Goal: Find specific fact: Find specific fact

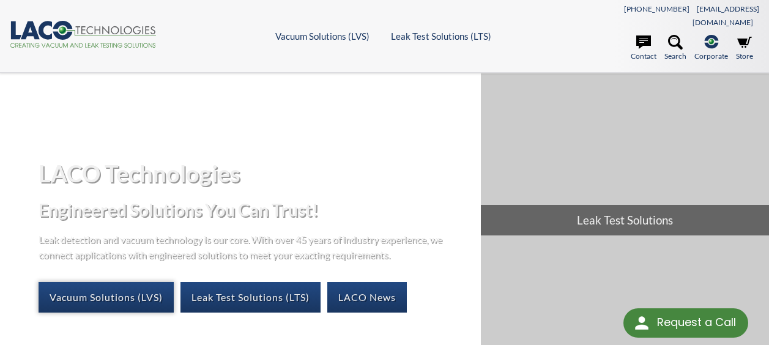
click at [149, 282] on link "Vacuum Solutions (LVS)" at bounding box center [106, 297] width 135 height 31
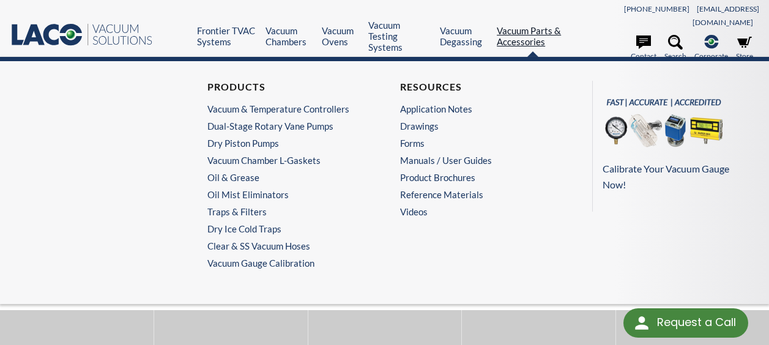
click at [517, 37] on link "Vacuum Parts & Accessories" at bounding box center [533, 36] width 72 height 22
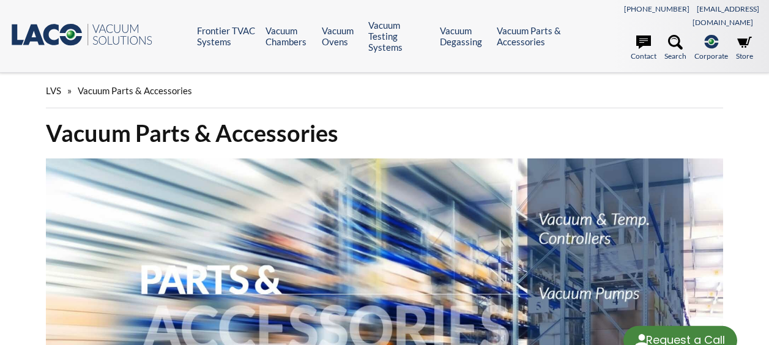
select select "Language Translate Widget"
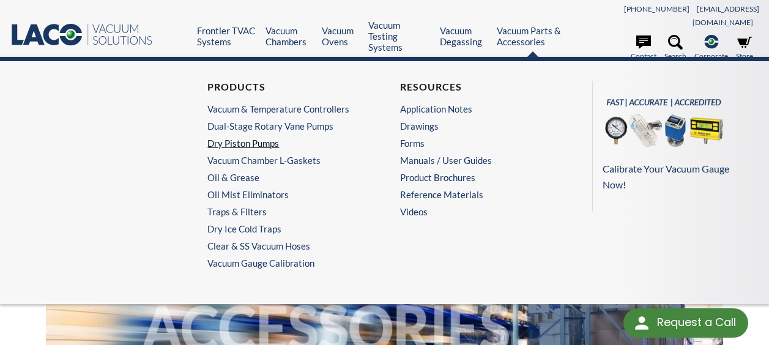
click at [253, 138] on link "Dry Piston Pumps" at bounding box center [284, 143] width 155 height 11
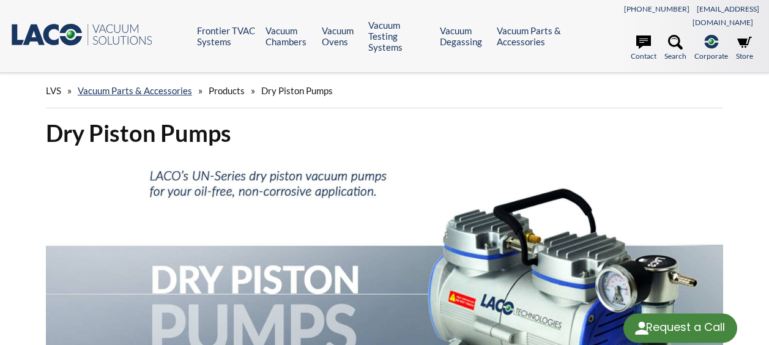
select select "Language Translate Widget"
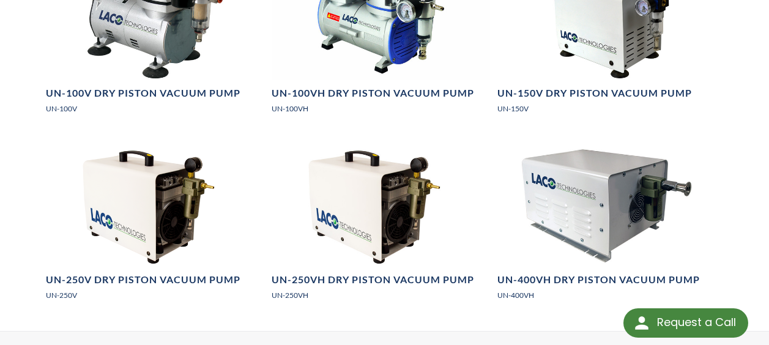
scroll to position [938, 0]
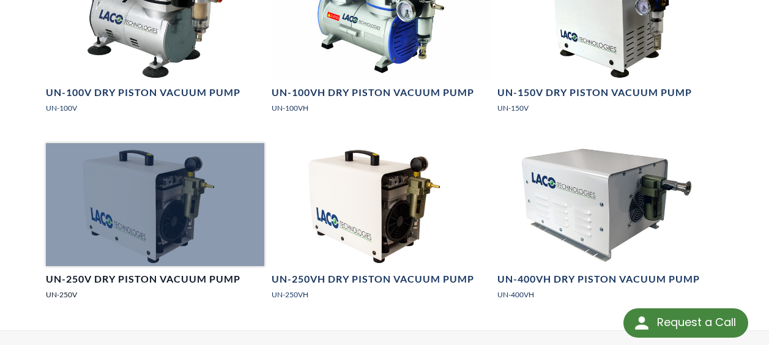
click at [124, 273] on h4 "UN-250V Dry Piston Vacuum Pump" at bounding box center [143, 279] width 195 height 13
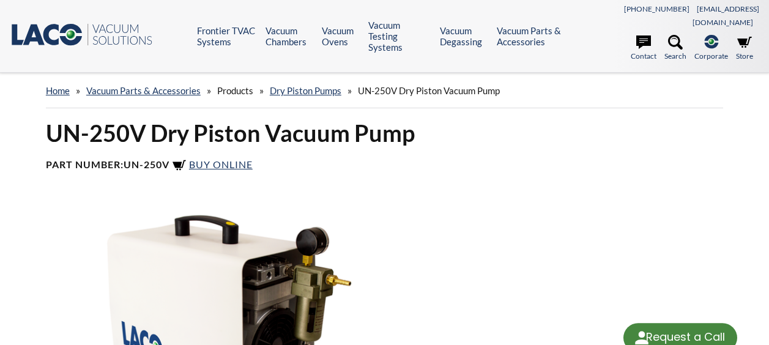
select select "Language Translate Widget"
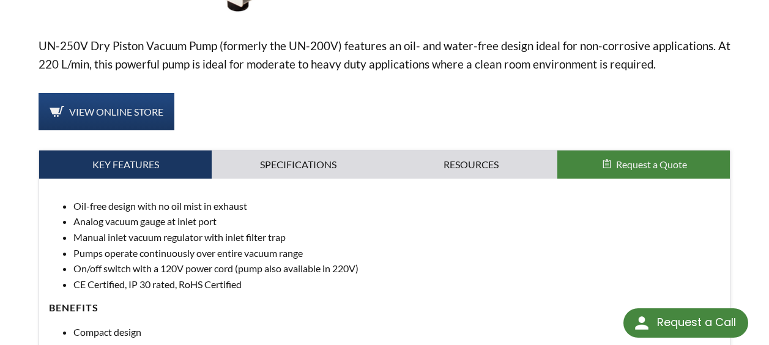
scroll to position [387, 0]
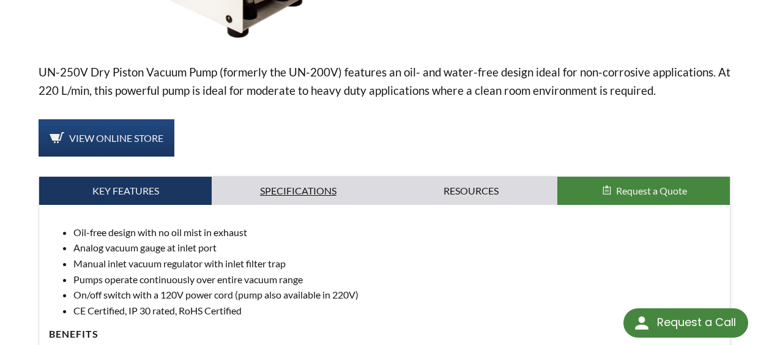
click at [338, 181] on link "Specifications" at bounding box center [298, 191] width 173 height 28
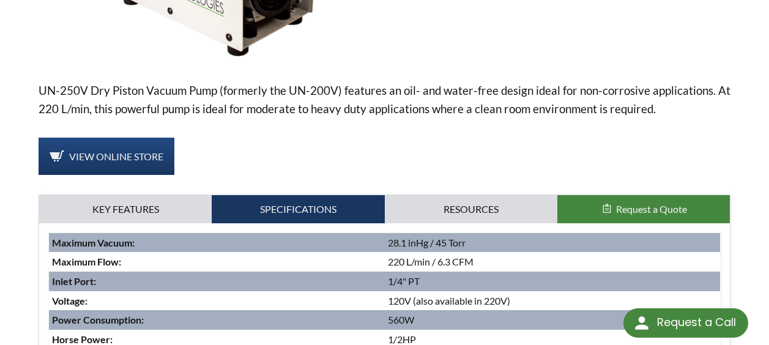
scroll to position [368, 0]
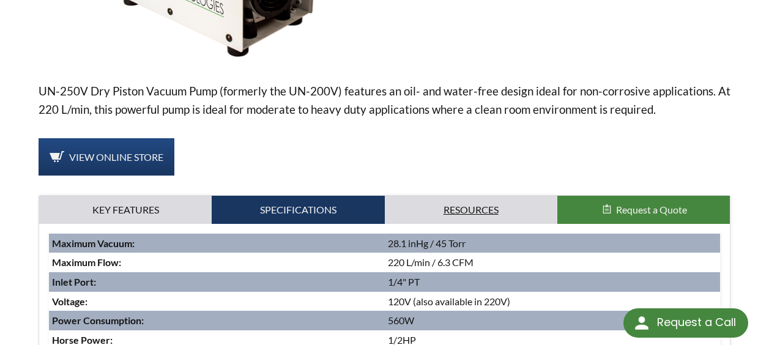
click at [461, 197] on link "Resources" at bounding box center [471, 210] width 173 height 28
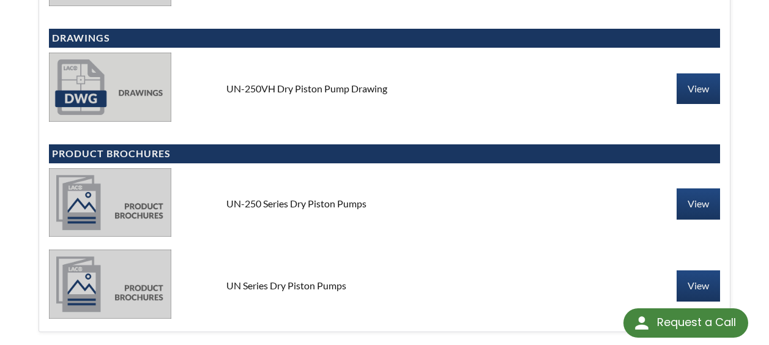
scroll to position [680, 0]
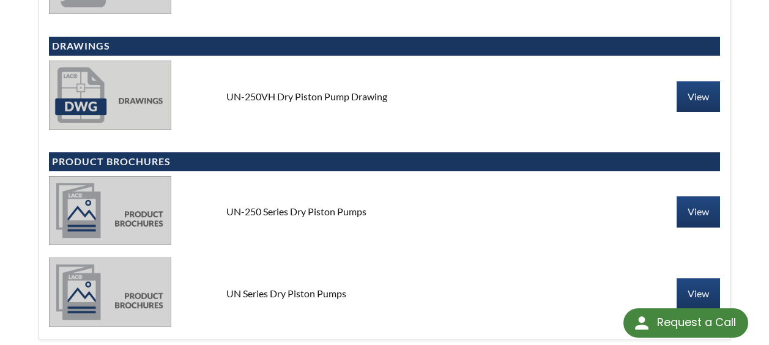
click at [695, 230] on div "UN-250 Series Dry Piston Pumps View" at bounding box center [384, 212] width 671 height 72
click at [695, 202] on link "View" at bounding box center [698, 211] width 43 height 31
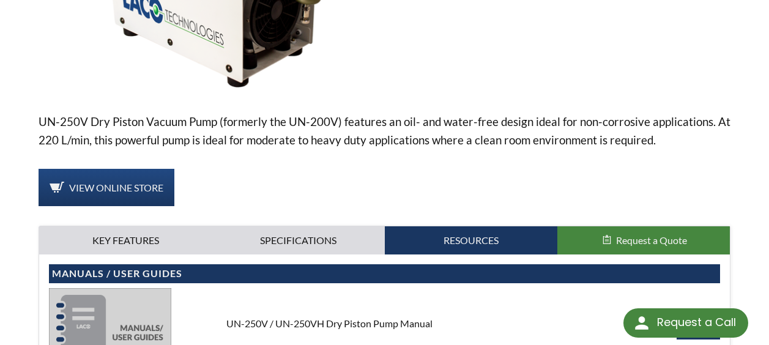
scroll to position [0, 0]
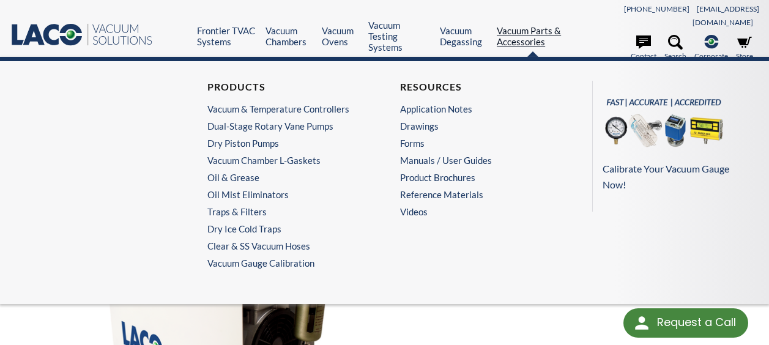
click at [515, 29] on link "Vacuum Parts & Accessories" at bounding box center [533, 36] width 72 height 22
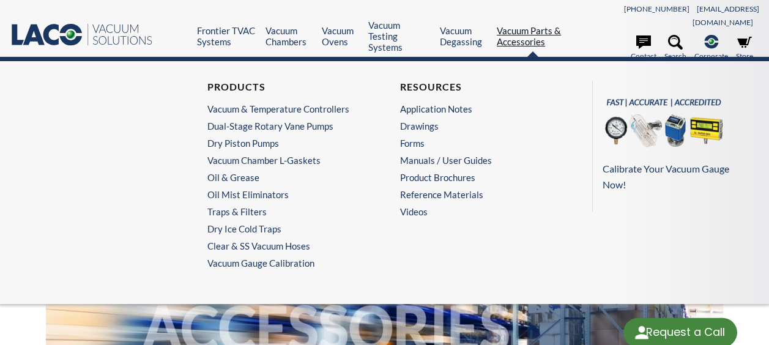
select select "Language Translate Widget"
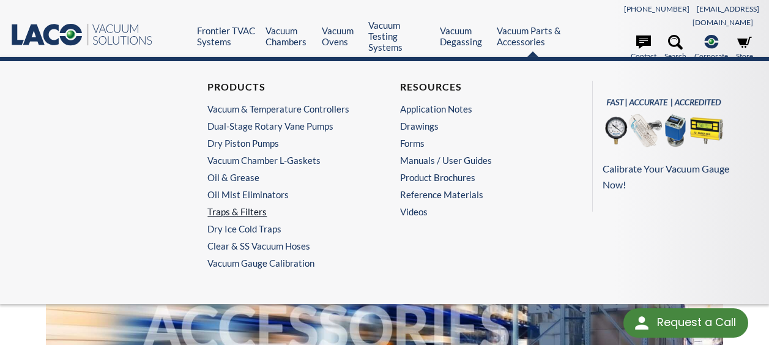
click at [239, 209] on link "Traps & Filters" at bounding box center [284, 211] width 155 height 11
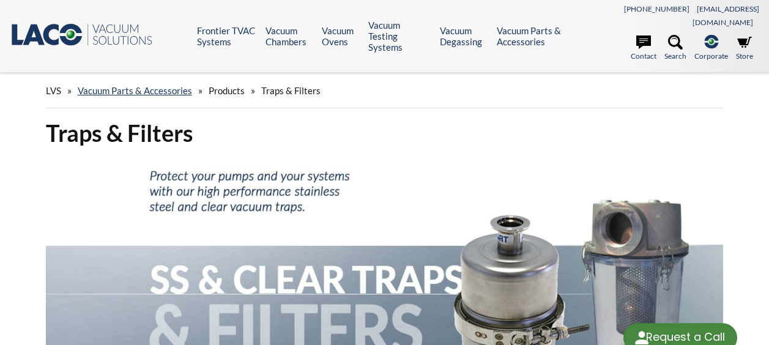
select select "Language Translate Widget"
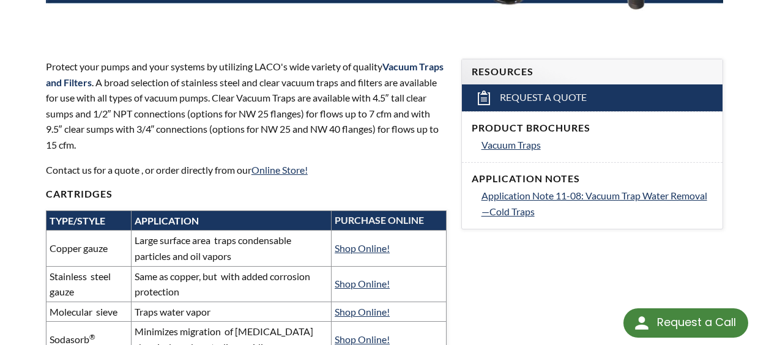
scroll to position [394, 0]
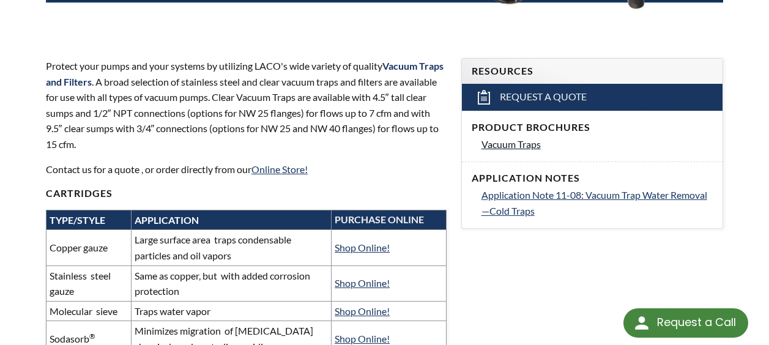
click at [532, 136] on link "Vacuum Traps" at bounding box center [598, 144] width 232 height 16
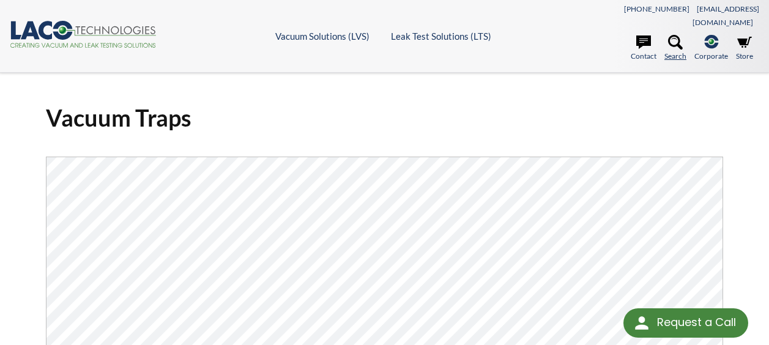
click at [673, 40] on link "Search" at bounding box center [676, 48] width 22 height 27
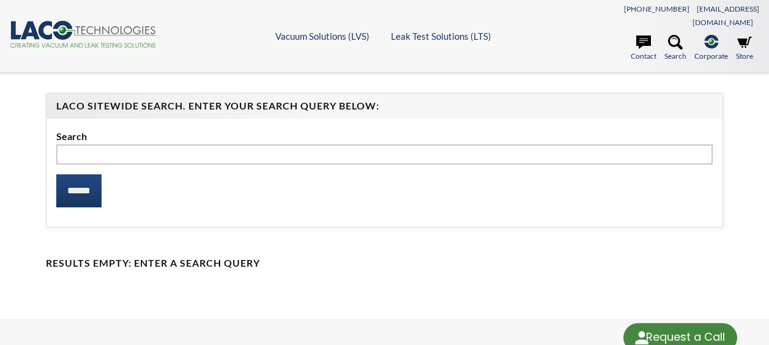
select select "Language Translate Widget"
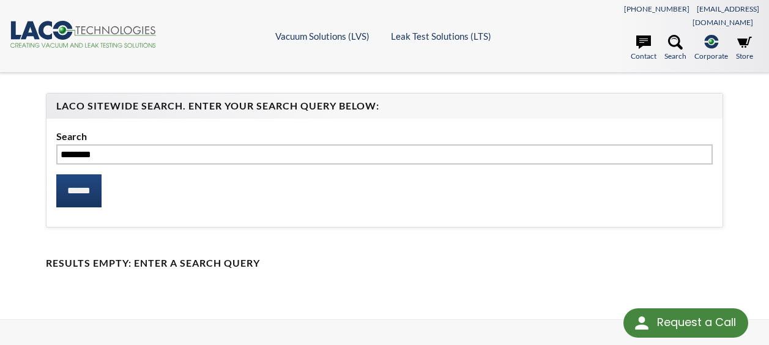
type input "********"
click at [56, 174] on input "******" at bounding box center [78, 190] width 45 height 33
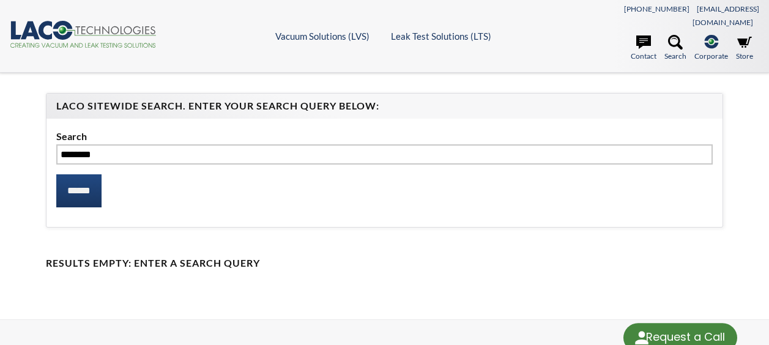
select select "Language Translate Widget"
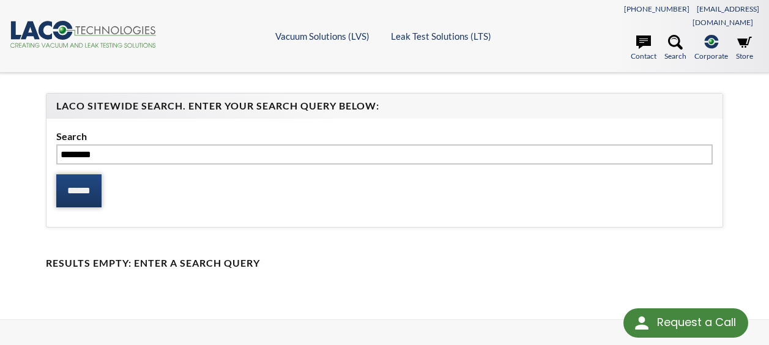
click at [81, 174] on input "******" at bounding box center [78, 190] width 45 height 33
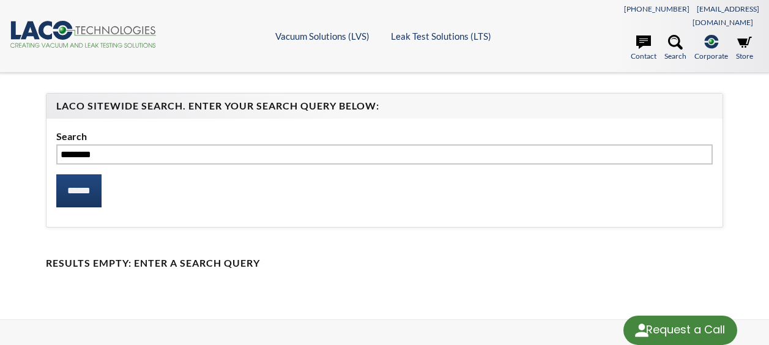
select select "Language Translate Widget"
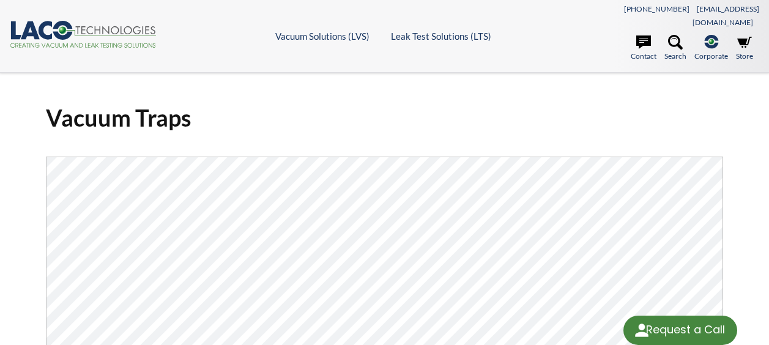
select select "Language Translate Widget"
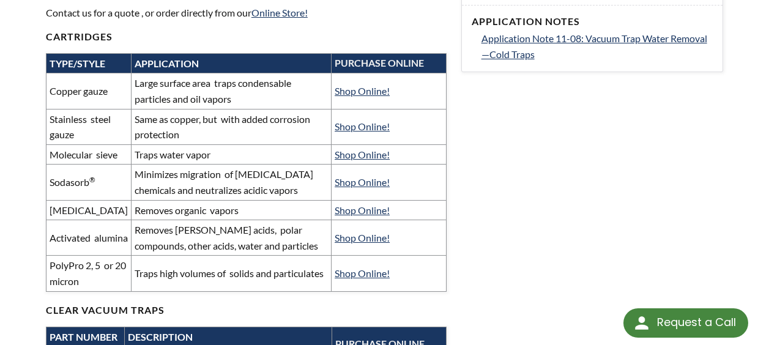
scroll to position [551, 0]
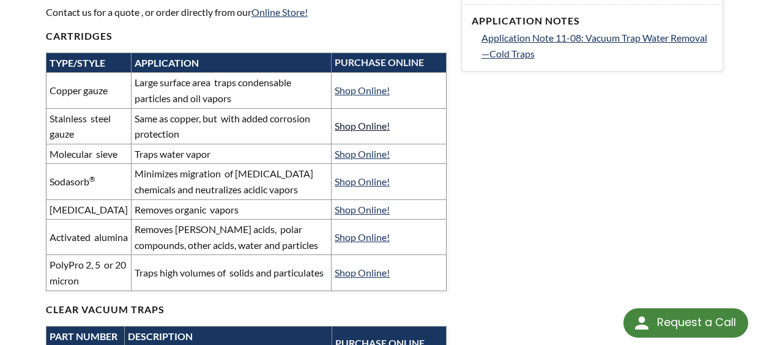
click at [347, 120] on link "Shop Online!" at bounding box center [362, 126] width 55 height 12
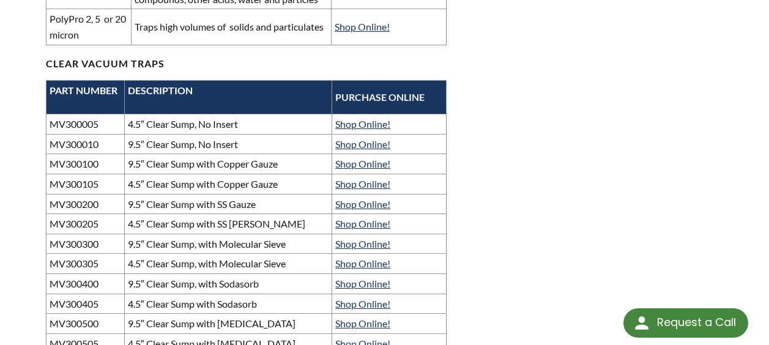
scroll to position [799, 0]
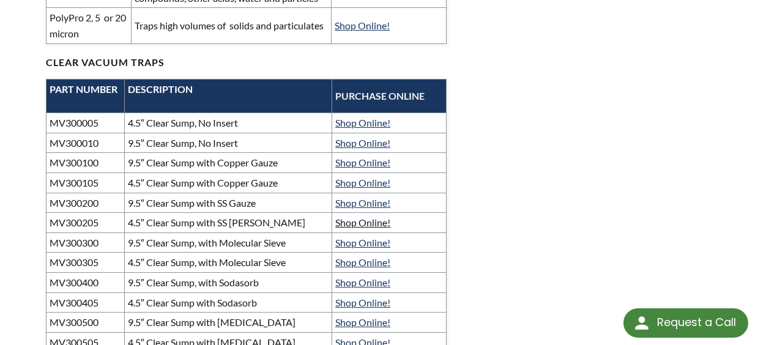
click at [364, 220] on link "Shop Online!" at bounding box center [362, 223] width 55 height 12
click at [99, 230] on td "MV300205" at bounding box center [85, 223] width 78 height 20
drag, startPoint x: 99, startPoint y: 227, endPoint x: 50, endPoint y: 224, distance: 49.1
click at [50, 224] on td "MV300205" at bounding box center [85, 223] width 78 height 20
copy td "MV300205"
